Goal: Communication & Community: Ask a question

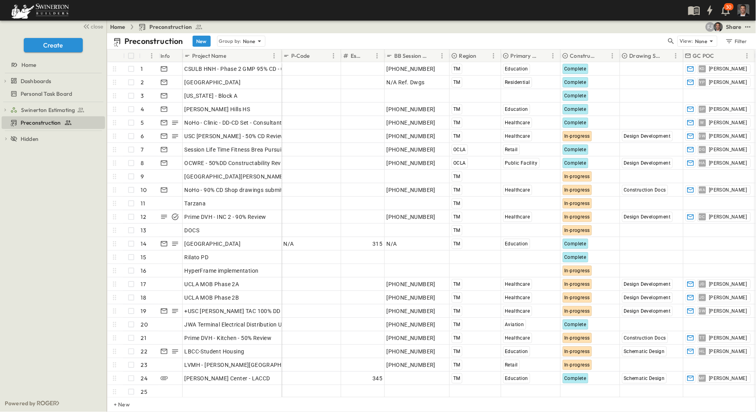
click at [28, 219] on div "Swinerton Estimating Firestopping Specialties SoCal Drywall Millwork Doors, Fra…" at bounding box center [53, 248] width 107 height 293
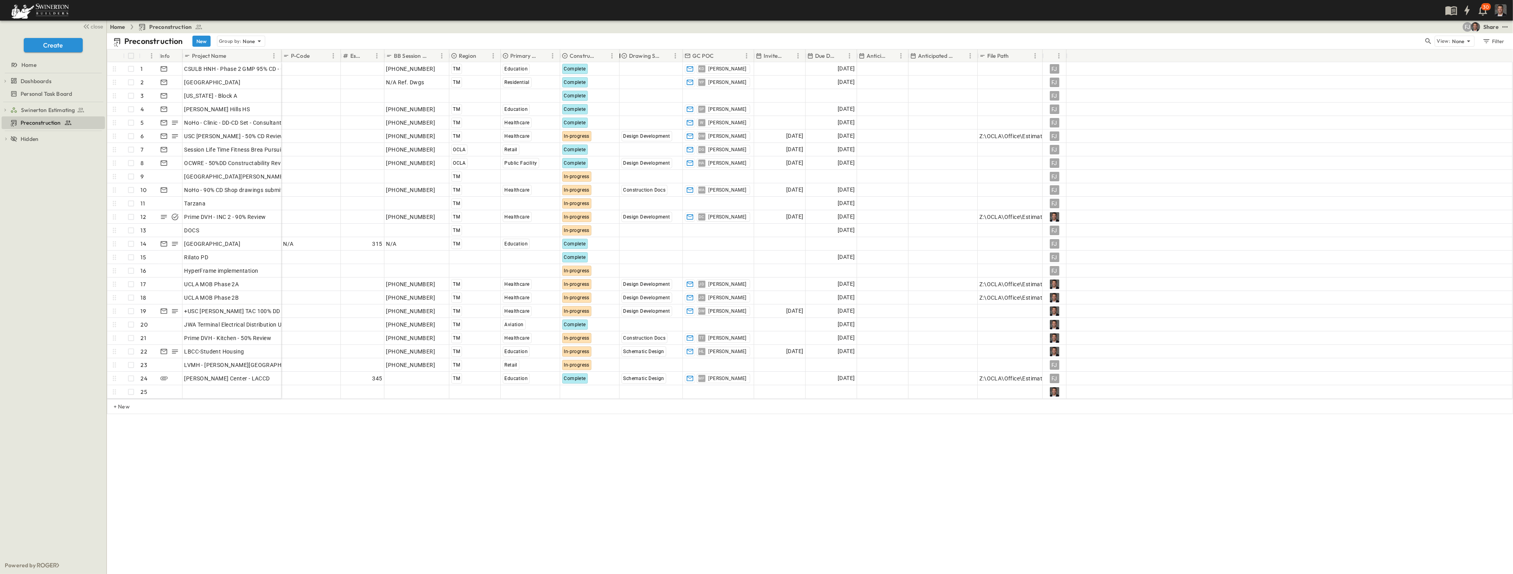
click at [619, 51] on div at bounding box center [620, 56] width 8 height 22
click at [591, 25] on div "Home Preconstruction FJ Share" at bounding box center [810, 27] width 1406 height 13
click at [589, 23] on div "Home Preconstruction FJ Share" at bounding box center [810, 27] width 1406 height 13
